Goal: Task Accomplishment & Management: Use online tool/utility

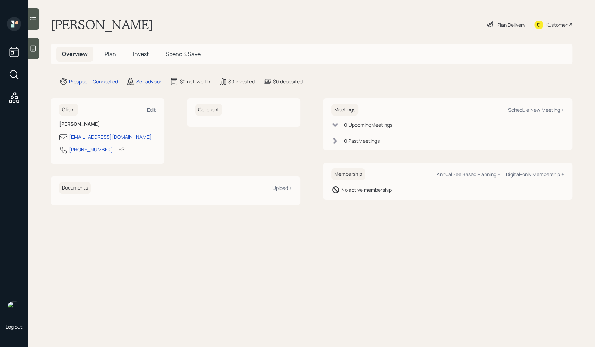
click at [31, 49] on icon at bounding box center [33, 48] width 7 height 7
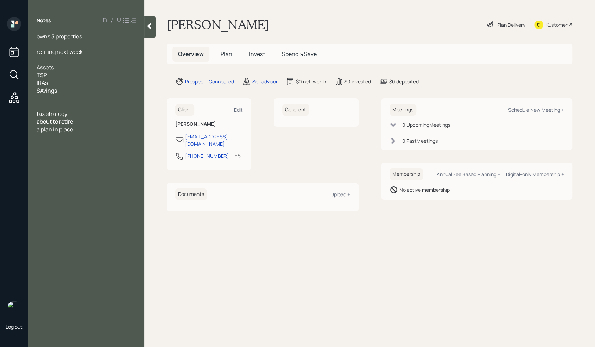
click at [39, 46] on div at bounding box center [86, 44] width 99 height 8
click at [47, 110] on span "tax strategy" at bounding box center [52, 114] width 31 height 8
click at [43, 108] on div at bounding box center [86, 106] width 99 height 8
click at [68, 88] on div "SAvings" at bounding box center [86, 91] width 99 height 8
click at [58, 55] on span "retiring next week" at bounding box center [60, 52] width 46 height 8
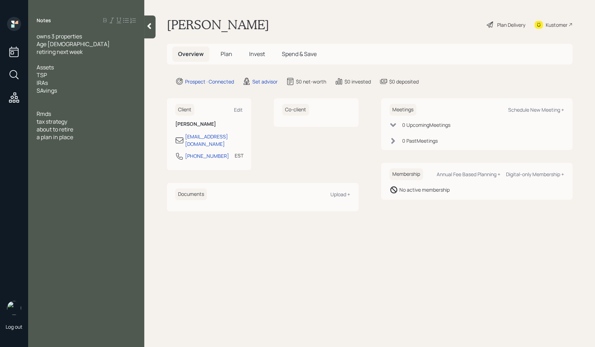
click at [67, 57] on div at bounding box center [86, 60] width 99 height 8
click at [62, 75] on div "TSP" at bounding box center [86, 75] width 99 height 8
click at [51, 84] on div "IRAs" at bounding box center [86, 83] width 99 height 8
click at [62, 87] on div "SAvings" at bounding box center [86, 91] width 99 height 8
click at [58, 83] on div "IRAs -" at bounding box center [86, 83] width 99 height 8
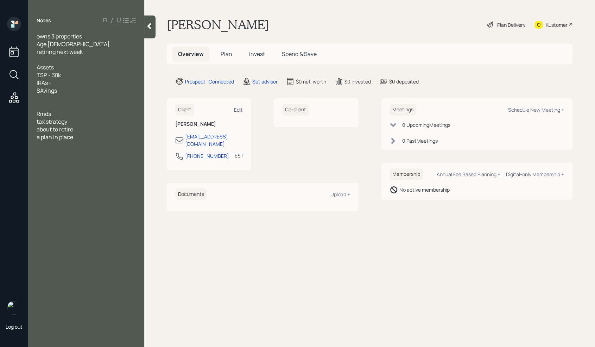
click at [59, 83] on div "IRAs -" at bounding box center [86, 83] width 99 height 8
click at [48, 81] on span "IRAs - 119k" at bounding box center [50, 83] width 26 height 8
click at [43, 99] on span "SAvings" at bounding box center [47, 98] width 20 height 8
click at [76, 100] on div "Savings" at bounding box center [86, 98] width 99 height 8
click at [76, 99] on div "Savings- 110k" at bounding box center [86, 98] width 99 height 8
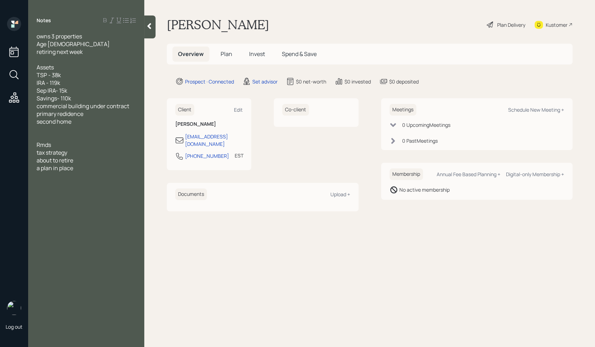
click at [131, 109] on div "commercial building under contract" at bounding box center [86, 106] width 99 height 8
click at [57, 111] on span "commercial building under contract value - 420k" at bounding box center [84, 109] width 95 height 15
click at [77, 115] on div "commercial building under contract value - 420k" at bounding box center [86, 109] width 99 height 15
click at [94, 124] on div "primary residence" at bounding box center [86, 122] width 99 height 8
click at [102, 122] on div "primary residence" at bounding box center [86, 122] width 99 height 8
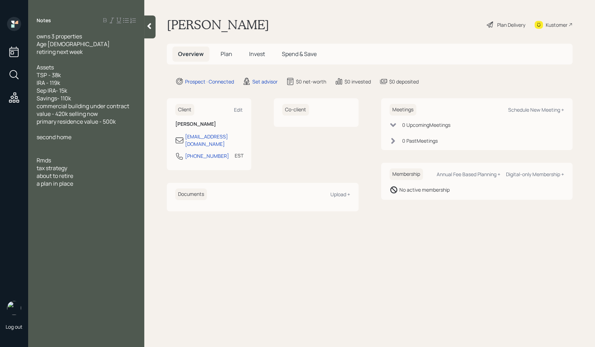
click at [89, 138] on div "second home" at bounding box center [86, 137] width 99 height 8
click at [64, 127] on div at bounding box center [86, 129] width 99 height 8
click at [112, 139] on div "second home value - 150k" at bounding box center [86, 137] width 99 height 8
click at [114, 113] on div "commercial building under contract value - 420k selling now" at bounding box center [86, 109] width 99 height 15
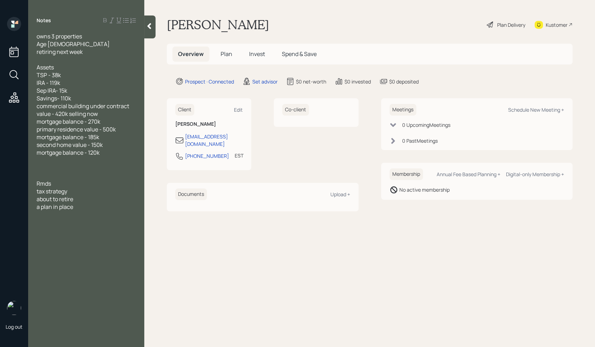
click at [116, 173] on div at bounding box center [86, 176] width 99 height 8
click at [54, 171] on div at bounding box center [86, 168] width 99 height 8
click at [55, 176] on div "SS-" at bounding box center [86, 176] width 99 height 8
click at [59, 184] on span "pesnions - 500-600 a month" at bounding box center [74, 184] width 74 height 8
click at [46, 184] on span "pesnions - 500-600 a month" at bounding box center [74, 184] width 74 height 8
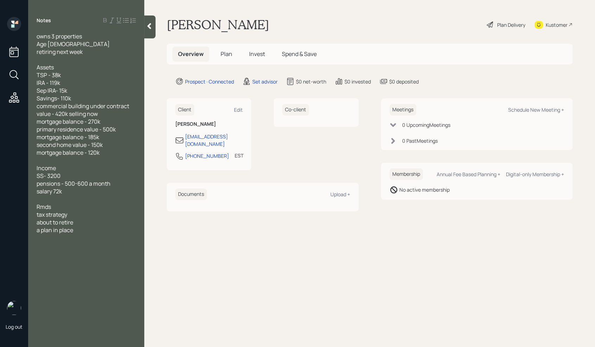
click at [79, 192] on div "salary 72k" at bounding box center [86, 191] width 99 height 8
click at [46, 197] on div at bounding box center [86, 199] width 99 height 8
click at [74, 215] on div "1500 a month" at bounding box center [86, 214] width 99 height 8
click at [40, 214] on span "1500 a month" at bounding box center [54, 214] width 35 height 8
click at [81, 215] on div "4500 a month" at bounding box center [86, 214] width 99 height 8
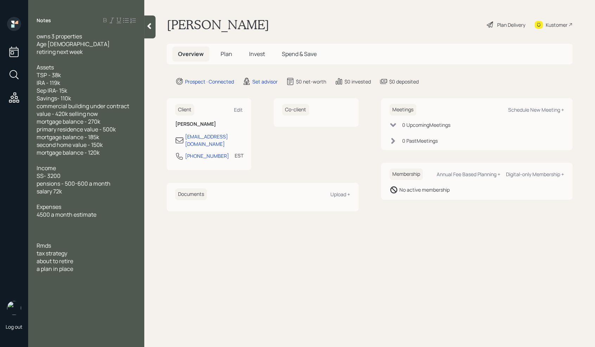
click at [69, 222] on div at bounding box center [86, 222] width 99 height 8
click at [48, 230] on div at bounding box center [86, 230] width 99 height 8
click at [64, 239] on div at bounding box center [86, 238] width 99 height 8
click at [44, 234] on span "goial is to have enough money to do what he wants" at bounding box center [83, 241] width 92 height 15
click at [77, 284] on div "a plan in place" at bounding box center [86, 284] width 99 height 8
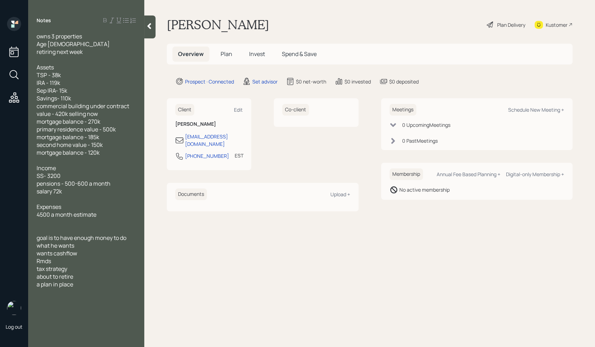
click at [75, 257] on div "Rmds" at bounding box center [86, 261] width 99 height 8
click at [533, 109] on div "Schedule New Meeting +" at bounding box center [536, 109] width 56 height 7
select select "round-[PERSON_NAME]"
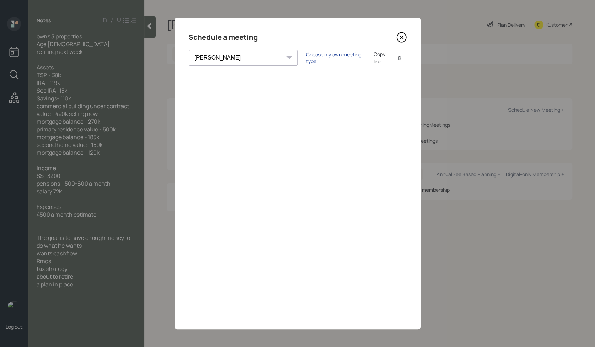
click at [306, 59] on div "Choose my own meeting type" at bounding box center [335, 57] width 59 height 13
